Goal: Task Accomplishment & Management: Manage account settings

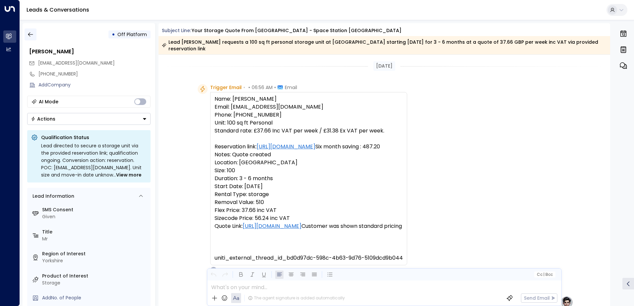
scroll to position [341, 0]
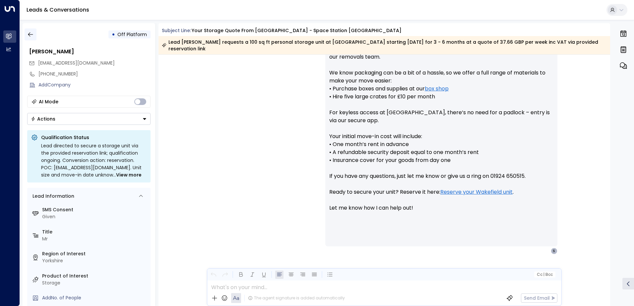
click at [33, 35] on icon "button" at bounding box center [30, 34] width 7 height 7
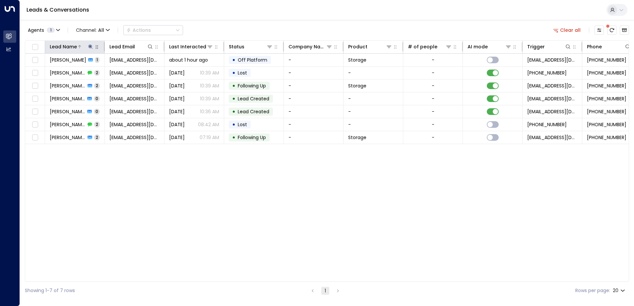
click at [88, 46] on button at bounding box center [90, 46] width 7 height 7
click at [134, 71] on icon "button" at bounding box center [132, 71] width 4 height 4
click at [150, 45] on icon at bounding box center [150, 46] width 5 height 5
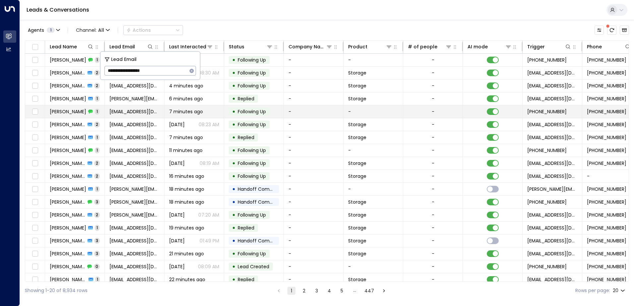
type input "**********"
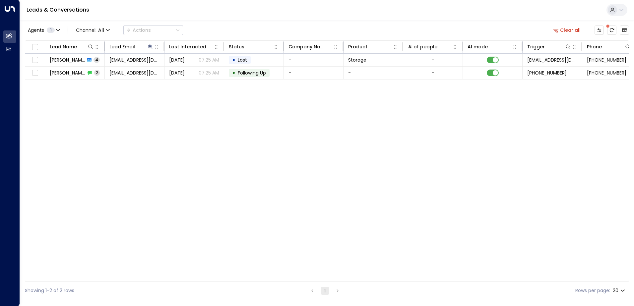
click at [229, 15] on div "Leads & Conversations" at bounding box center [327, 10] width 614 height 20
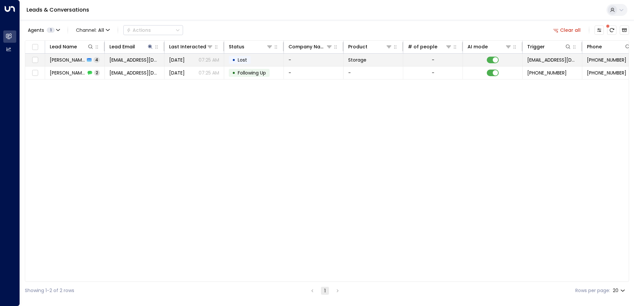
click at [98, 59] on td "[PERSON_NAME] 4" at bounding box center [75, 60] width 60 height 13
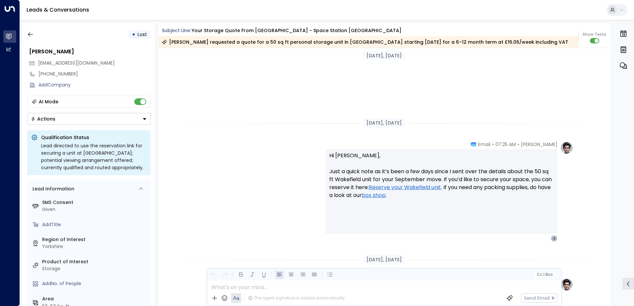
scroll to position [852, 0]
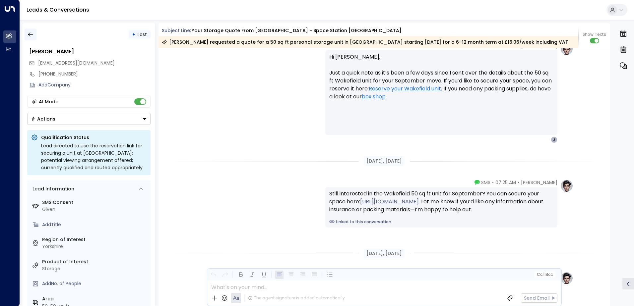
click at [31, 35] on icon "button" at bounding box center [30, 34] width 7 height 7
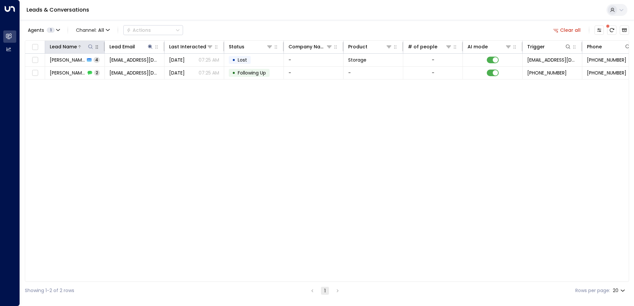
click at [91, 49] on icon at bounding box center [90, 46] width 5 height 5
click at [83, 113] on div "Lead Name Lead Email Last Interacted Status Company Name Product # of people AI…" at bounding box center [327, 161] width 604 height 242
click at [150, 48] on icon at bounding box center [150, 46] width 5 height 5
click at [191, 71] on icon "button" at bounding box center [191, 70] width 5 height 5
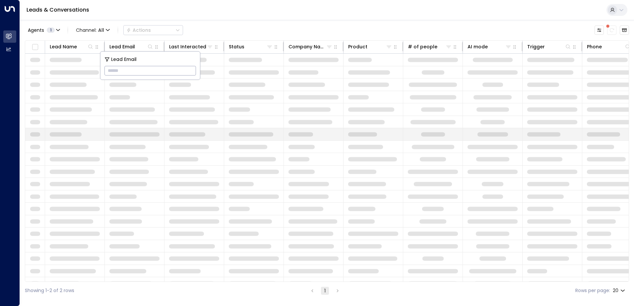
type input "**********"
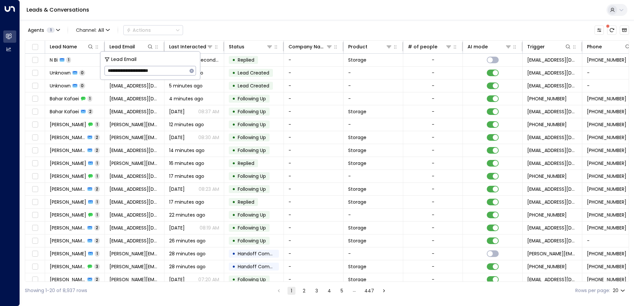
click at [238, 15] on div "Leads & Conversations" at bounding box center [327, 10] width 614 height 20
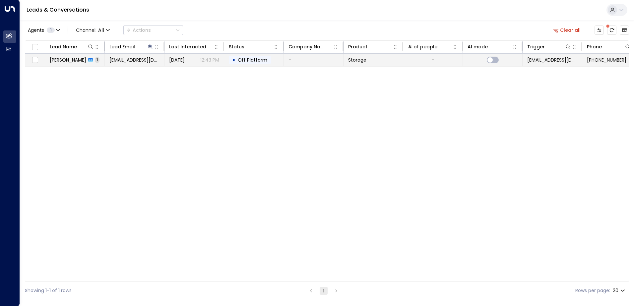
click at [80, 61] on span "[PERSON_NAME]" at bounding box center [68, 60] width 36 height 7
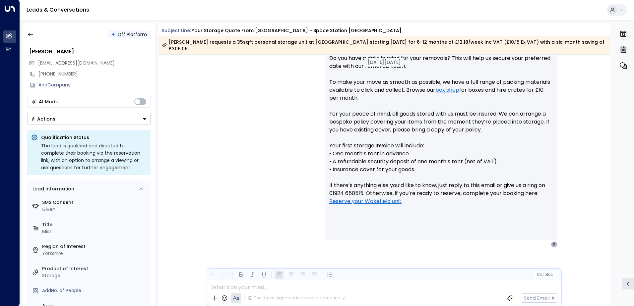
scroll to position [309, 0]
